Goal: Check status: Check status

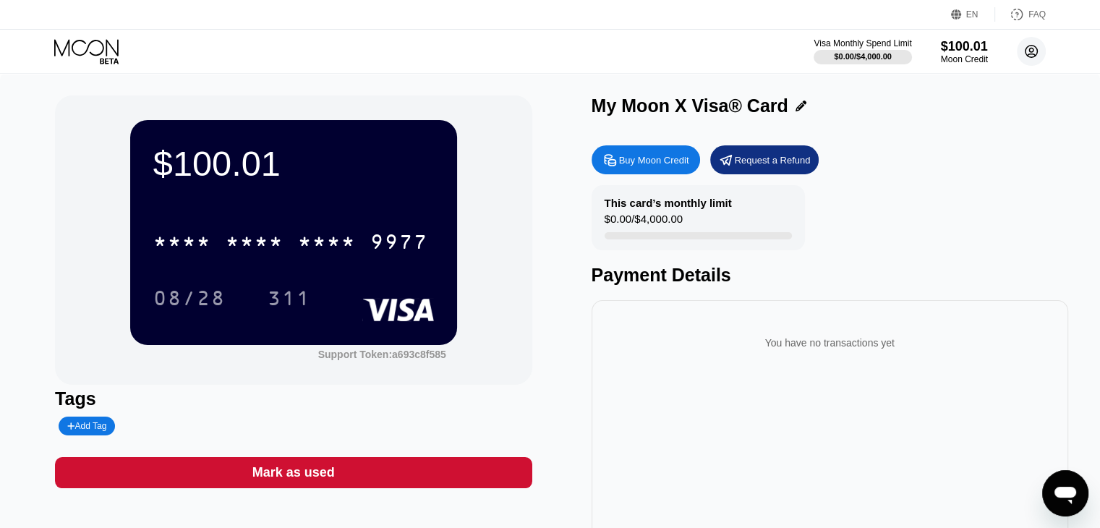
click at [1028, 51] on circle at bounding box center [1031, 51] width 29 height 29
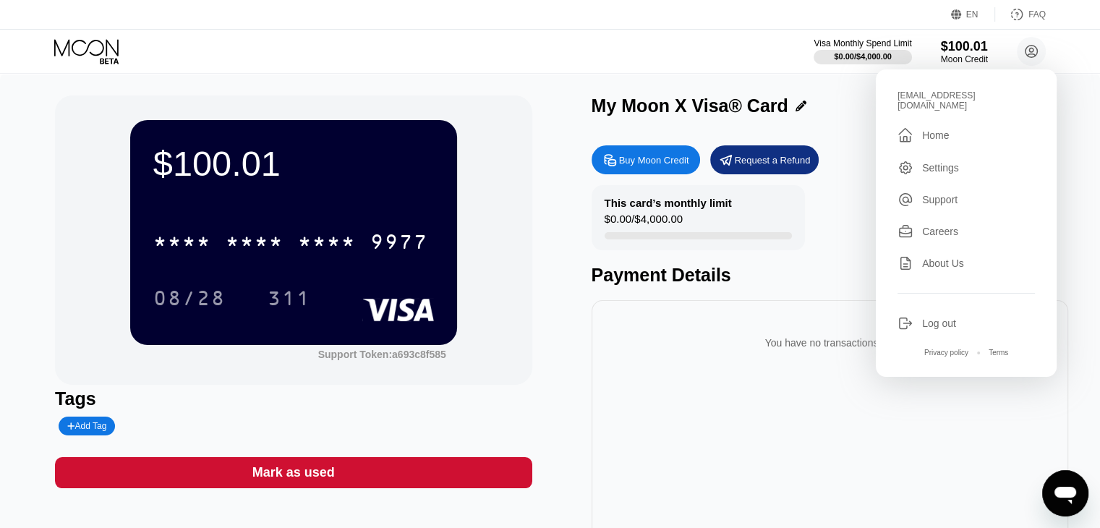
click at [839, 407] on div "You have no transactions yet" at bounding box center [830, 426] width 477 height 253
